Goal: Task Accomplishment & Management: Use online tool/utility

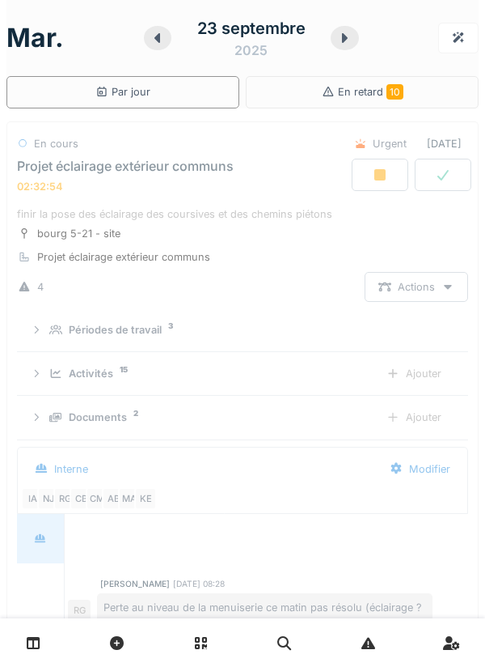
scroll to position [57, 0]
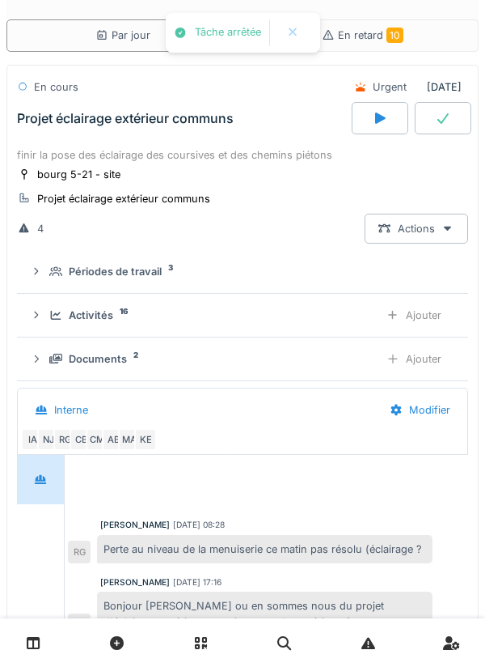
click at [26, 314] on summary "Activités 16 Ajouter" at bounding box center [242, 315] width 438 height 30
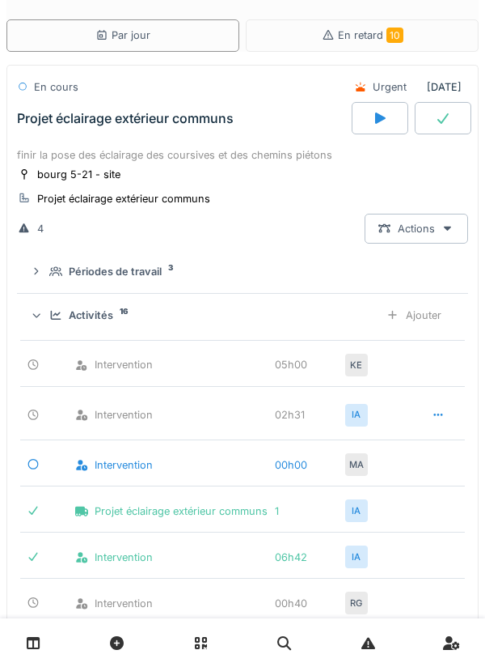
click at [433, 310] on div "Ajouter" at bounding box center [414, 315] width 83 height 30
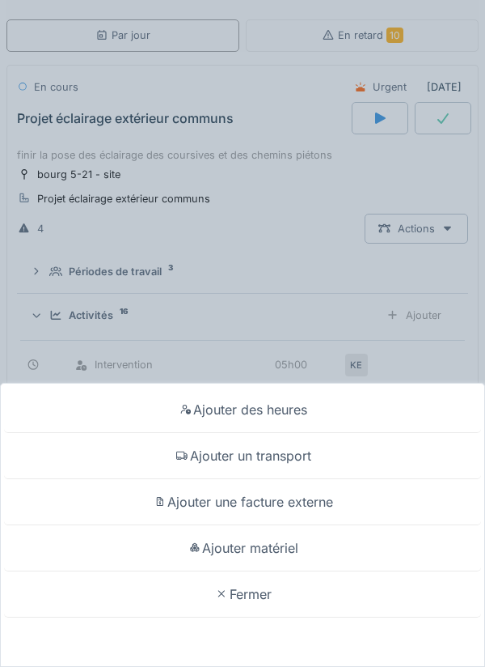
click at [49, 347] on div "Ajouter des heures Ajouter un transport Ajouter une facture externe Ajouter mat…" at bounding box center [242, 333] width 485 height 667
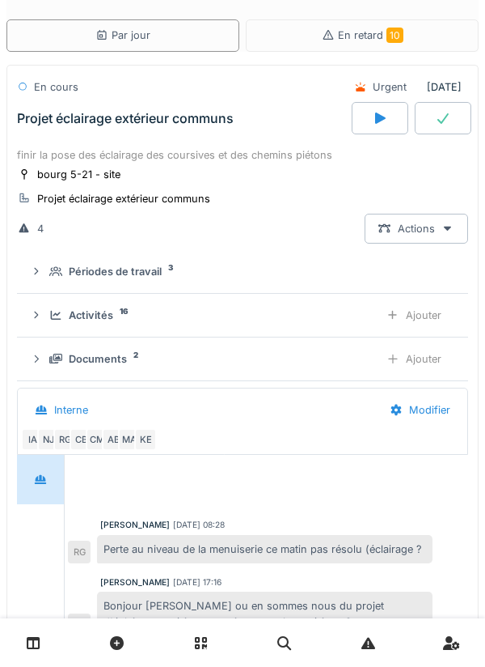
click at [39, 305] on div "Activités 16 Ajouter" at bounding box center [243, 315] width 426 height 30
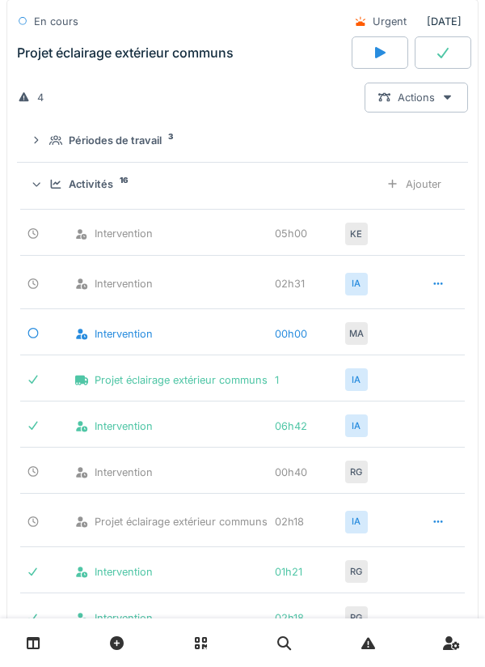
scroll to position [248, 0]
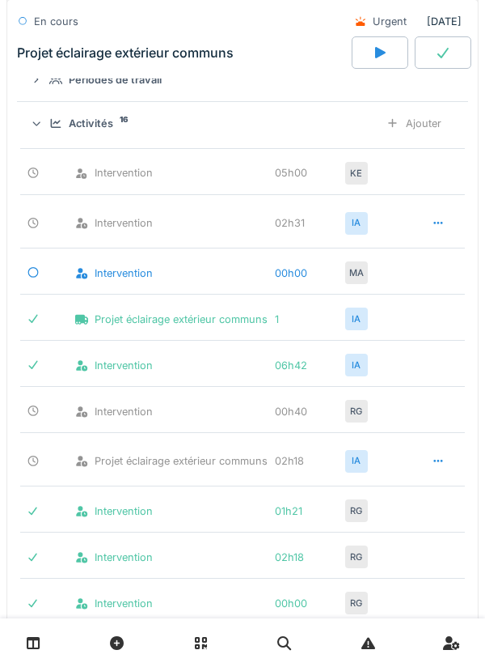
click at [358, 272] on div "MA" at bounding box center [356, 272] width 23 height 23
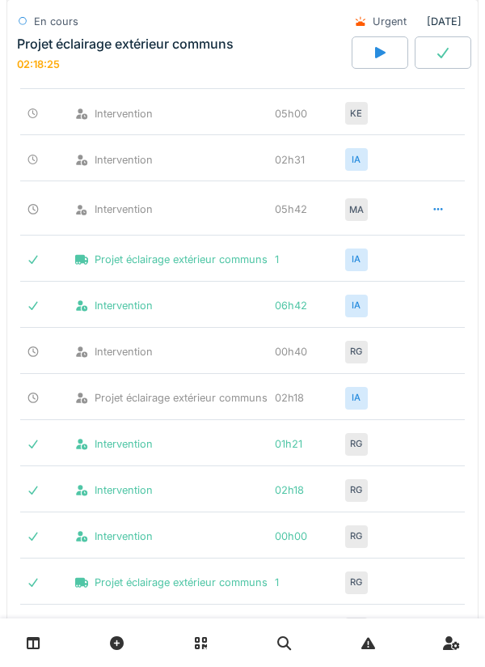
scroll to position [0, 0]
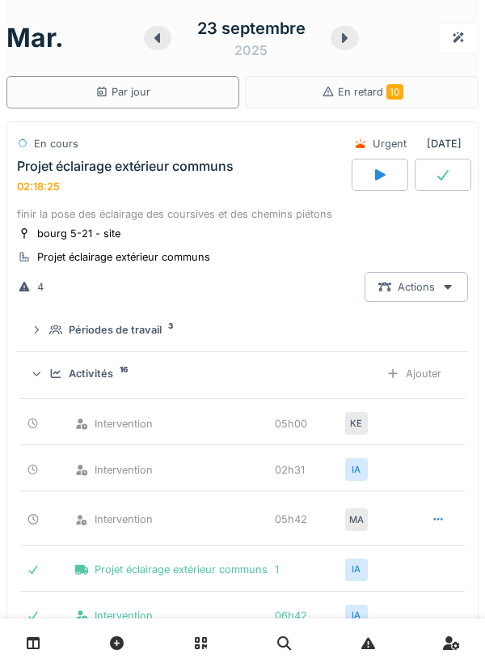
click at [214, 190] on div "Projet éclairage extérieur communs 02:18:25" at bounding box center [183, 176] width 338 height 35
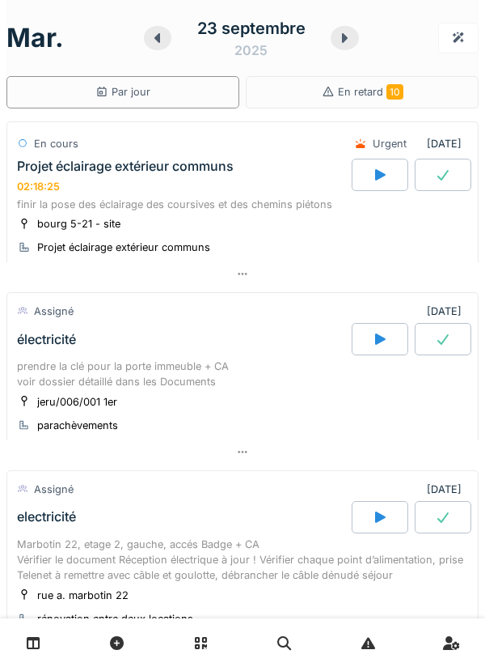
click at [222, 176] on div "Projet éclairage extérieur communs 02:18:25" at bounding box center [183, 176] width 338 height 35
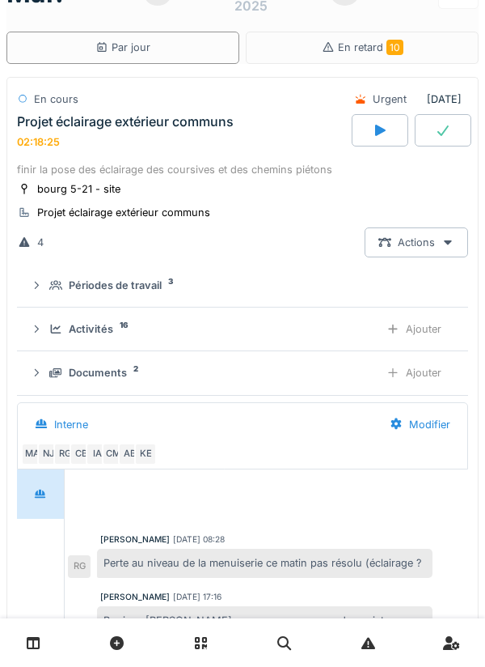
scroll to position [57, 0]
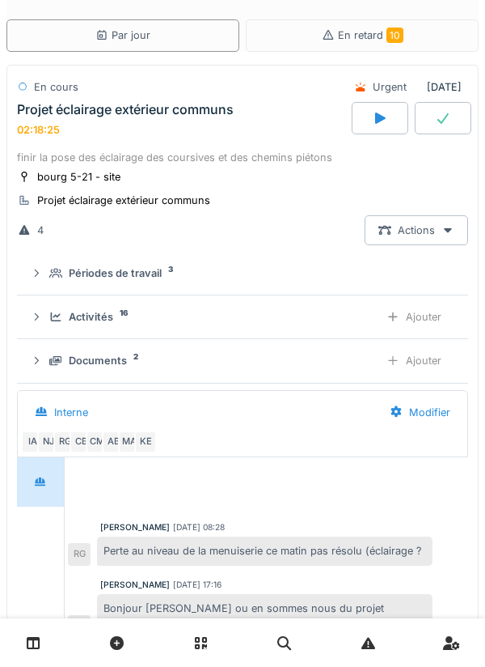
click at [50, 282] on summary "Périodes de travail 3" at bounding box center [242, 273] width 438 height 30
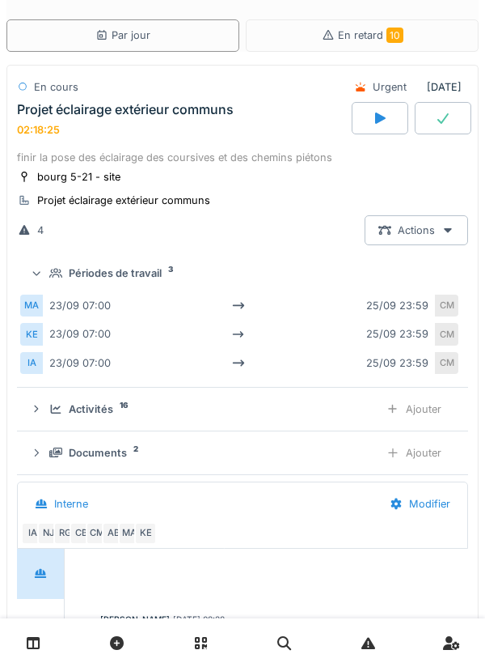
click at [47, 283] on summary "Périodes de travail 3" at bounding box center [242, 273] width 438 height 30
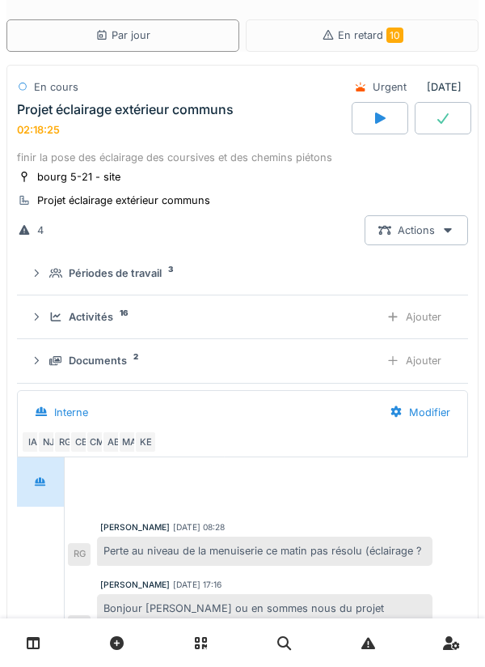
click at [52, 161] on div "finir la pose des éclairage des coursives et des chemins piétons" at bounding box center [242, 157] width 451 height 15
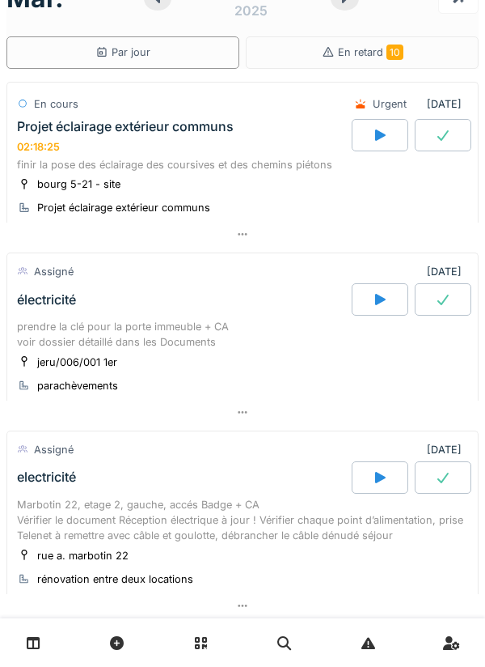
scroll to position [0, 0]
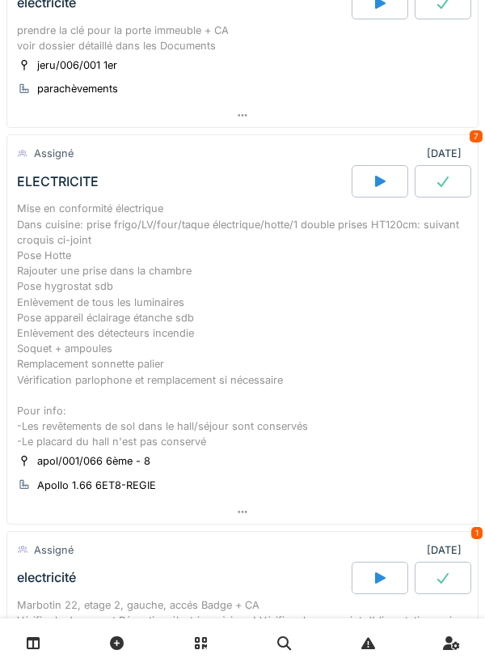
scroll to position [338, 0]
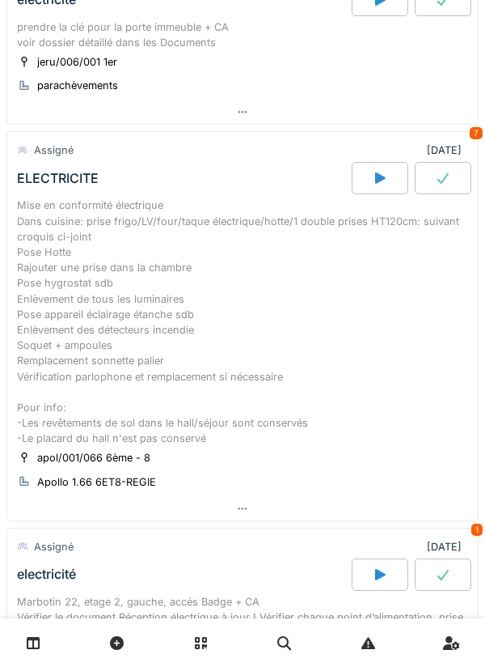
click at [77, 281] on div "Mise en conformité électrique Dans cuisine: prise frigo/LV/four/taque électriqu…" at bounding box center [242, 321] width 451 height 248
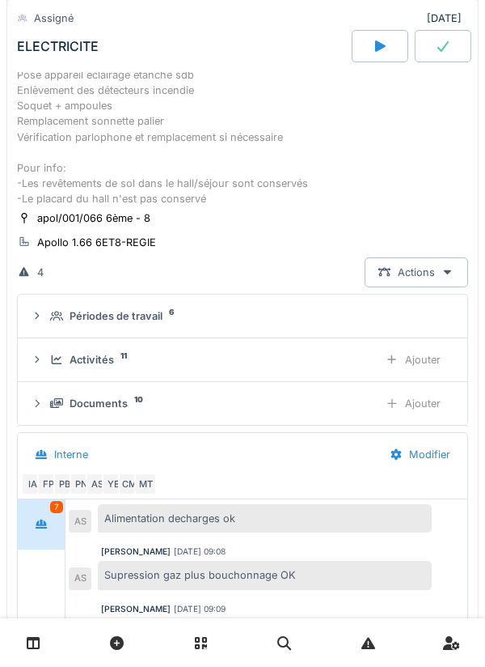
scroll to position [593, 0]
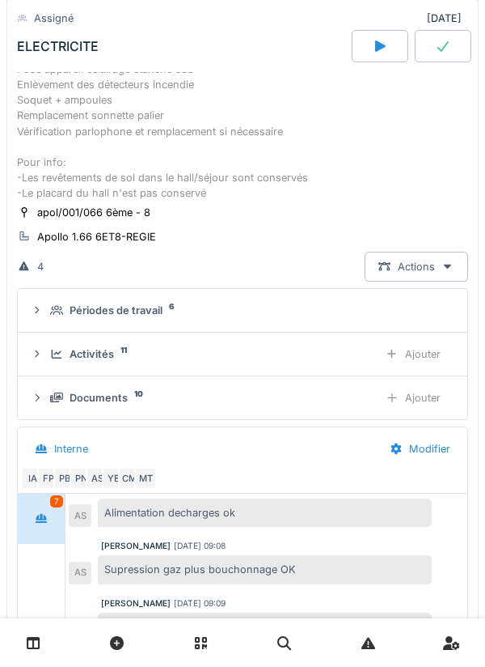
click at [58, 354] on icon at bounding box center [57, 353] width 11 height 9
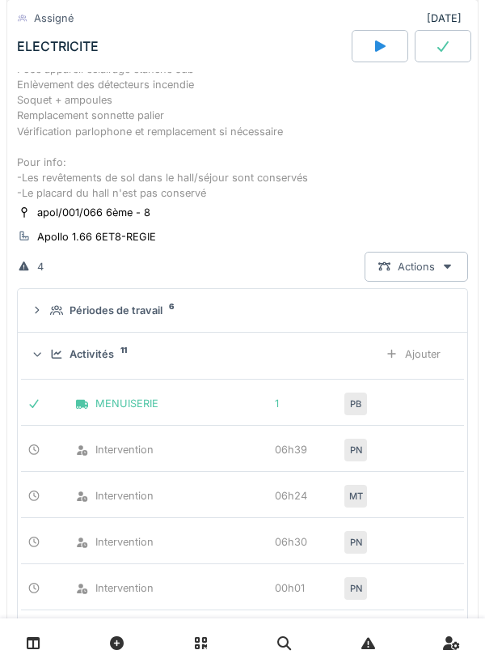
click at [403, 364] on div "Ajouter" at bounding box center [413, 354] width 83 height 30
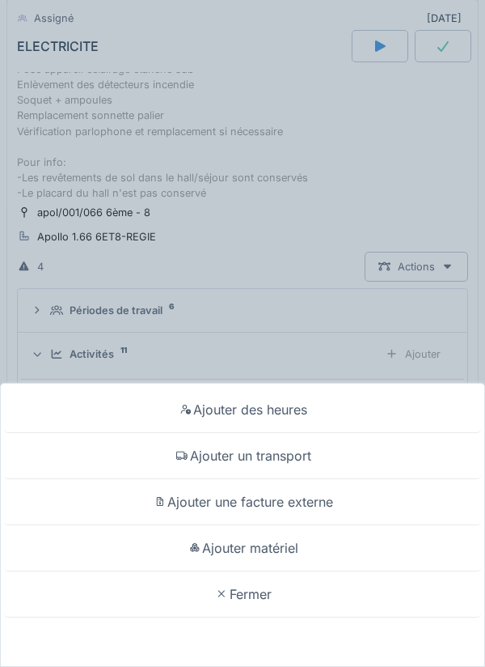
click at [372, 375] on div "Ajouter des heures" at bounding box center [242, 410] width 477 height 46
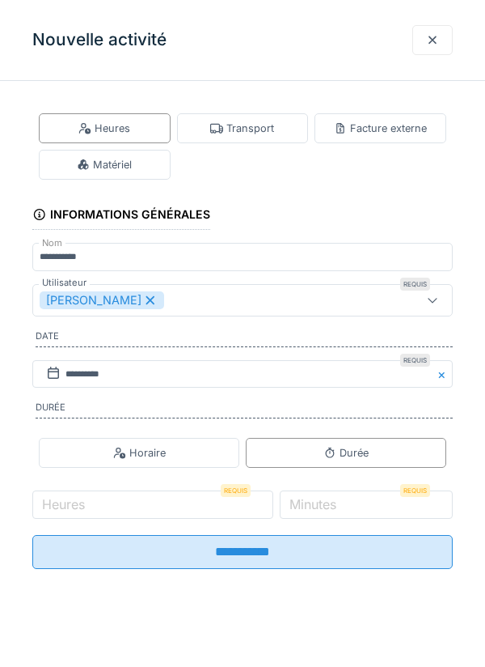
click at [78, 375] on label "Heures" at bounding box center [63, 503] width 49 height 19
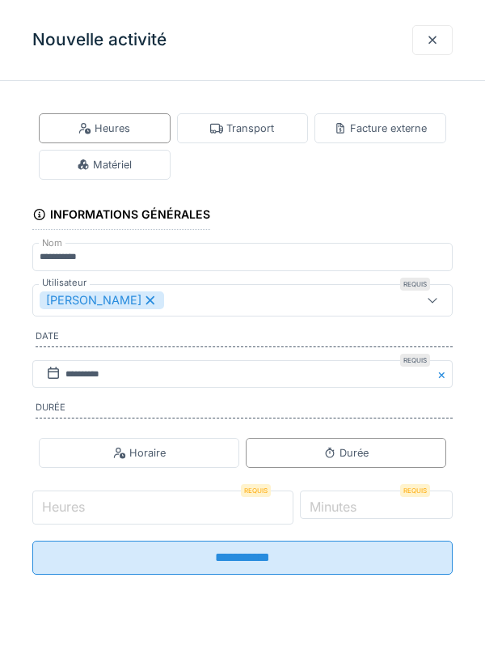
click at [78, 375] on input "Heures" at bounding box center [162, 507] width 261 height 34
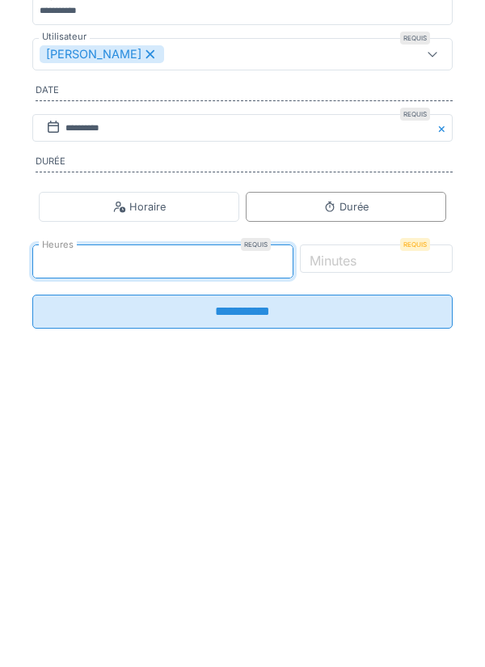
type input "*"
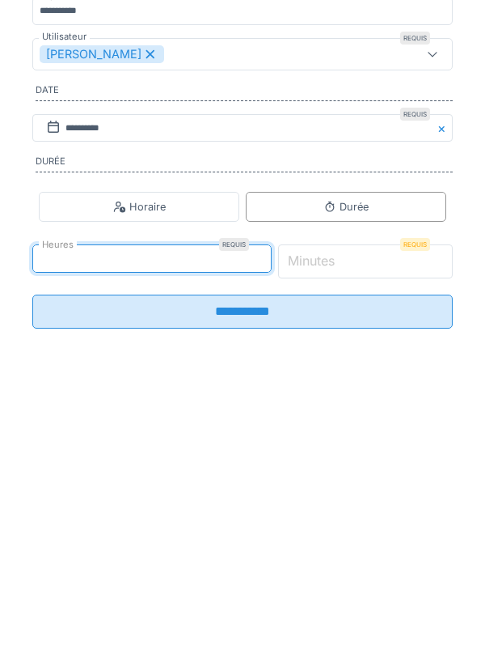
click at [408, 375] on input "*" at bounding box center [366, 507] width 176 height 34
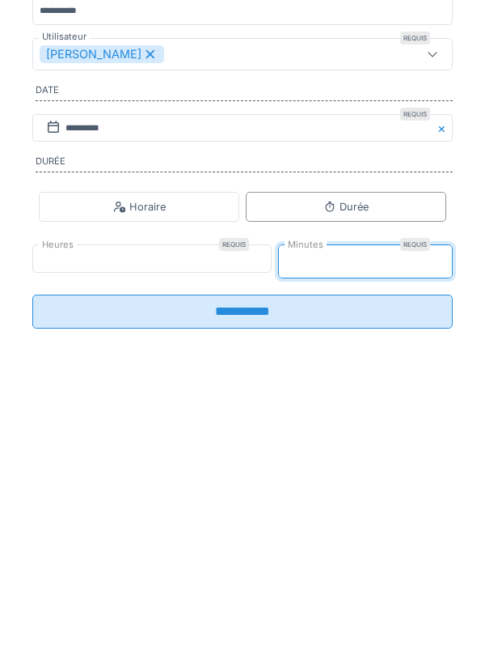
type input "**"
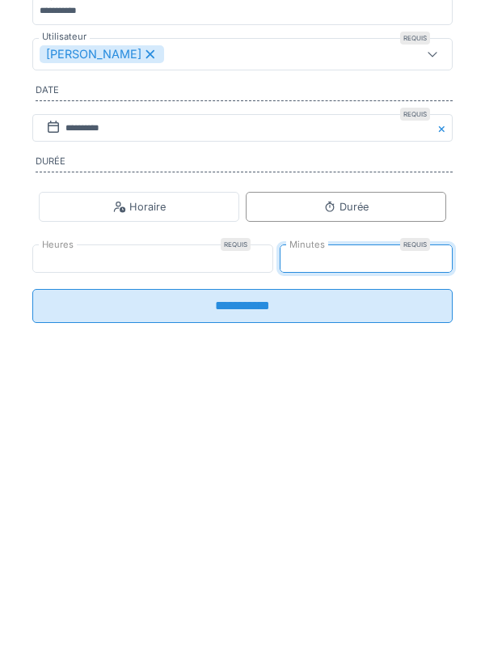
click at [377, 375] on input "**********" at bounding box center [242, 552] width 421 height 34
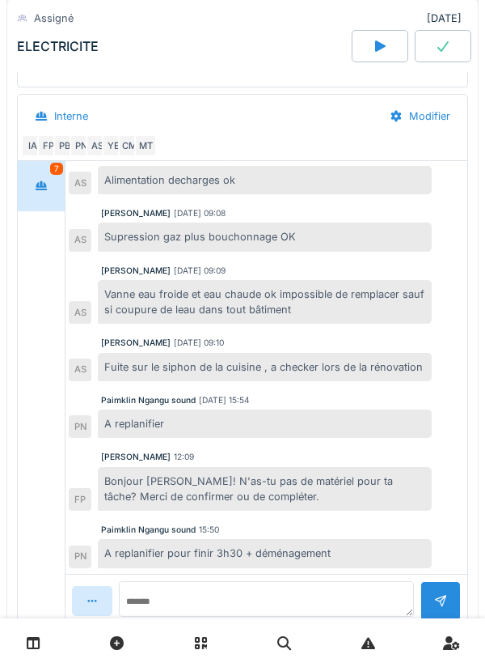
scroll to position [927, 0]
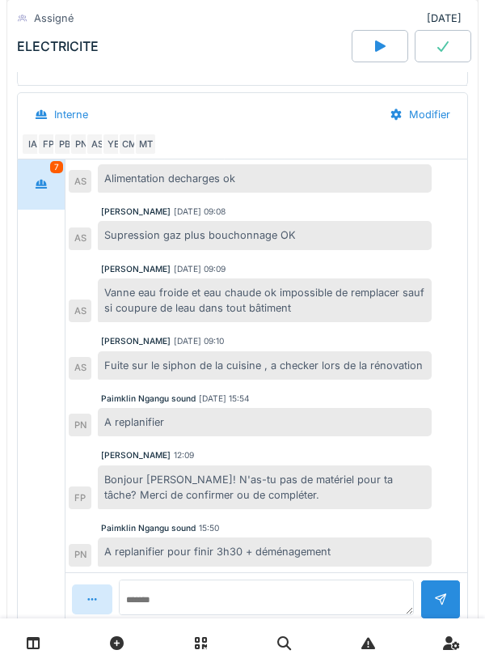
click at [24, 170] on div at bounding box center [41, 184] width 40 height 30
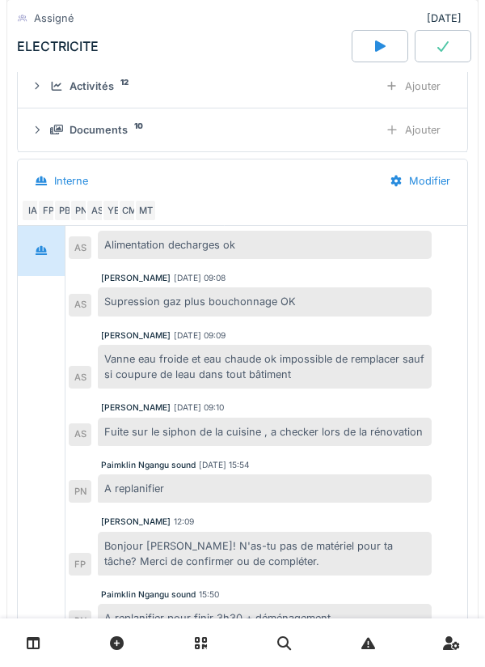
scroll to position [745, 0]
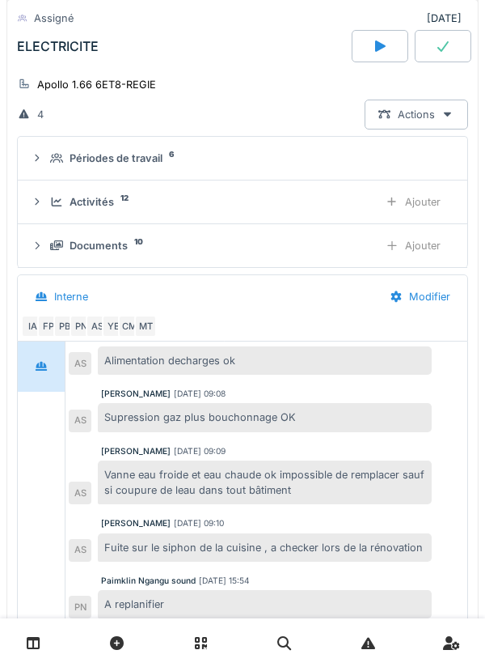
click at [56, 208] on div "Activités 12" at bounding box center [207, 201] width 315 height 15
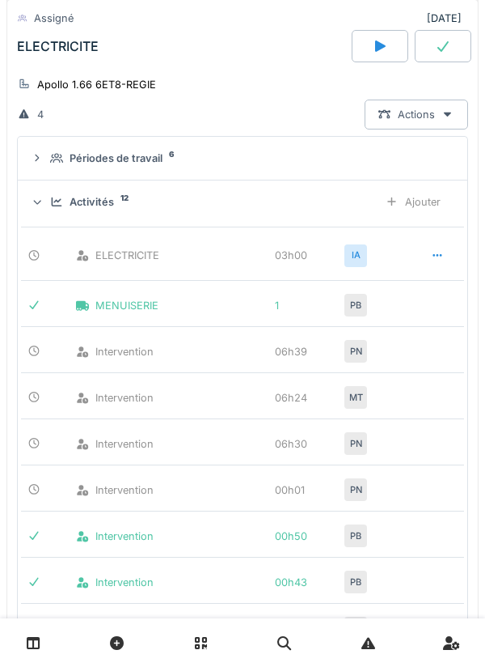
click at [434, 207] on div "Ajouter" at bounding box center [413, 202] width 83 height 30
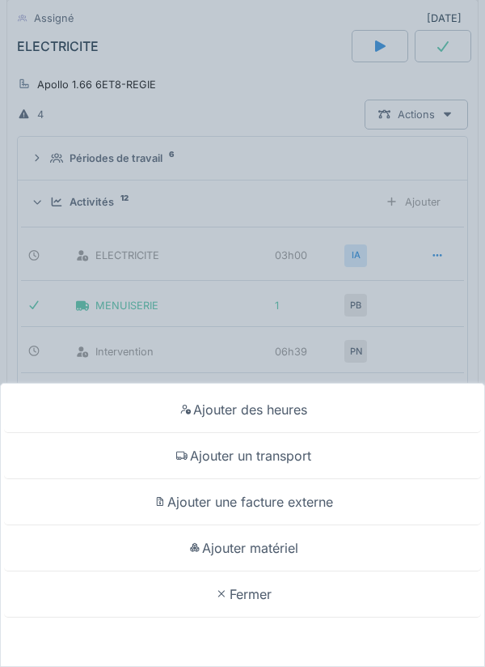
click at [356, 375] on div "Ajouter un transport" at bounding box center [242, 456] width 477 height 46
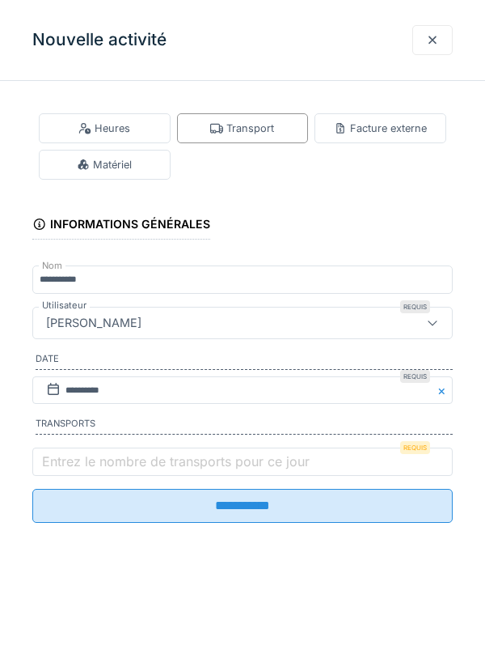
click at [78, 375] on label "Entrez le nombre de transports pour ce jour" at bounding box center [176, 460] width 274 height 19
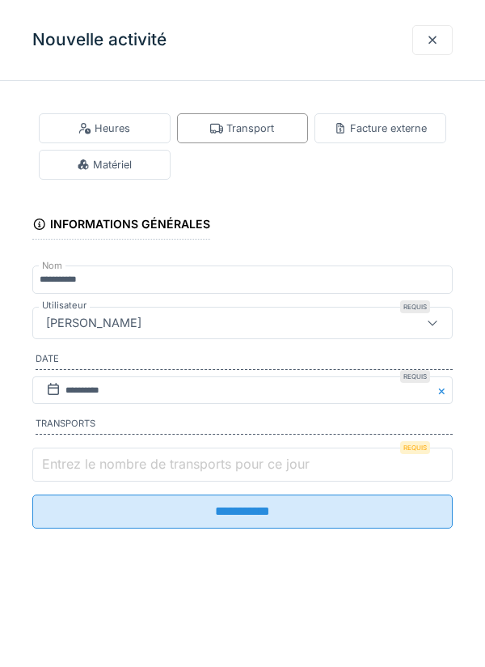
click at [78, 375] on input "Entrez le nombre de transports pour ce jour" at bounding box center [242, 464] width 421 height 34
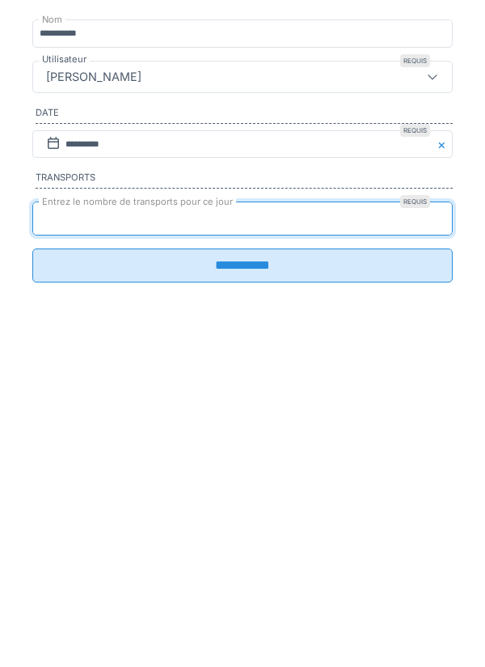
type input "*"
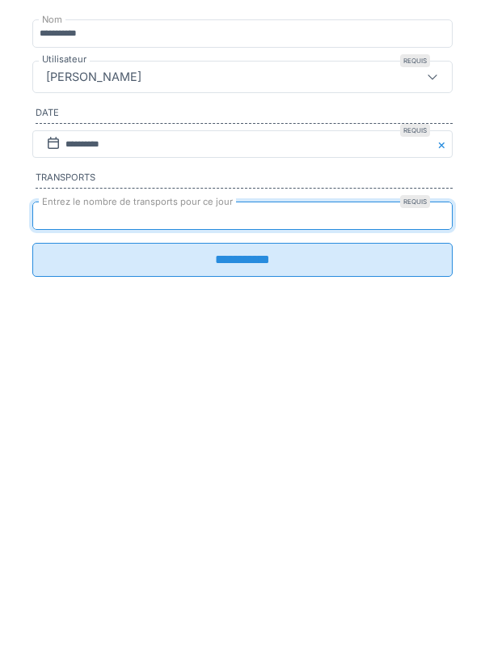
click at [413, 375] on input "**********" at bounding box center [242, 506] width 421 height 34
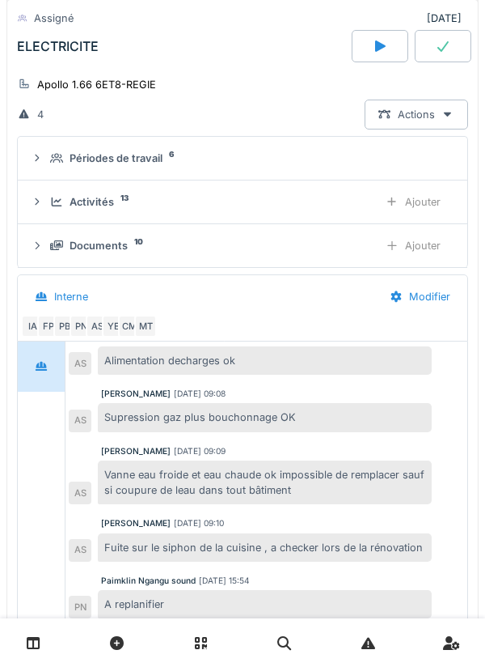
click at [44, 206] on div "Activités 13 Ajouter" at bounding box center [243, 202] width 424 height 30
